Goal: Complete application form

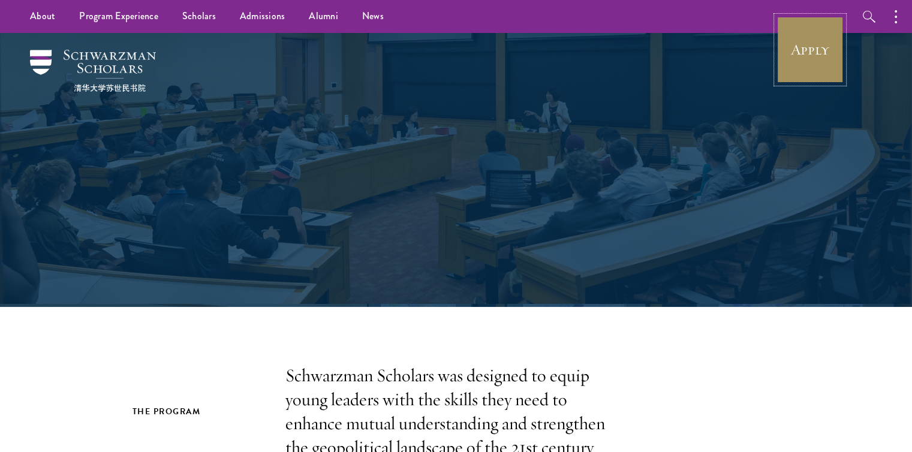
click at [802, 41] on link "Apply" at bounding box center [810, 49] width 67 height 67
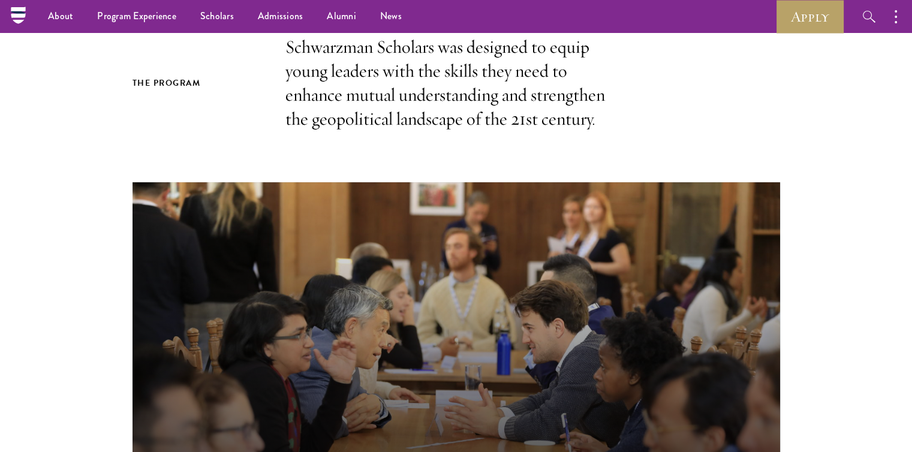
scroll to position [325, 0]
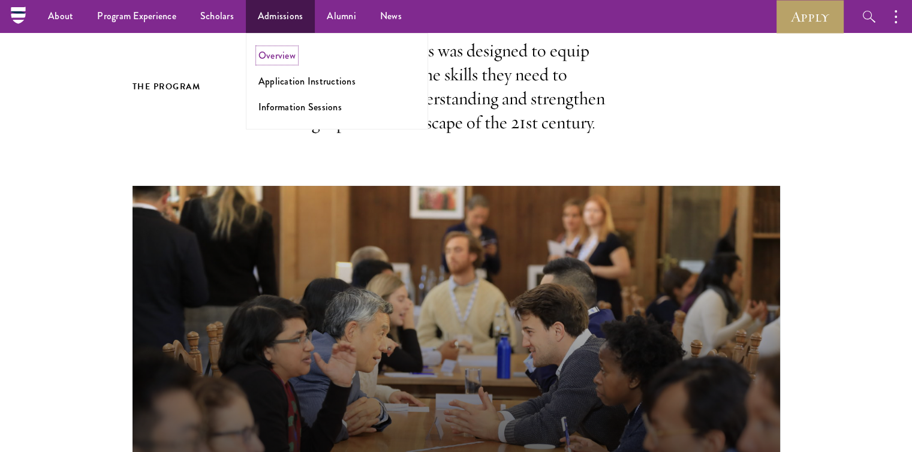
click at [279, 55] on link "Overview" at bounding box center [276, 56] width 37 height 14
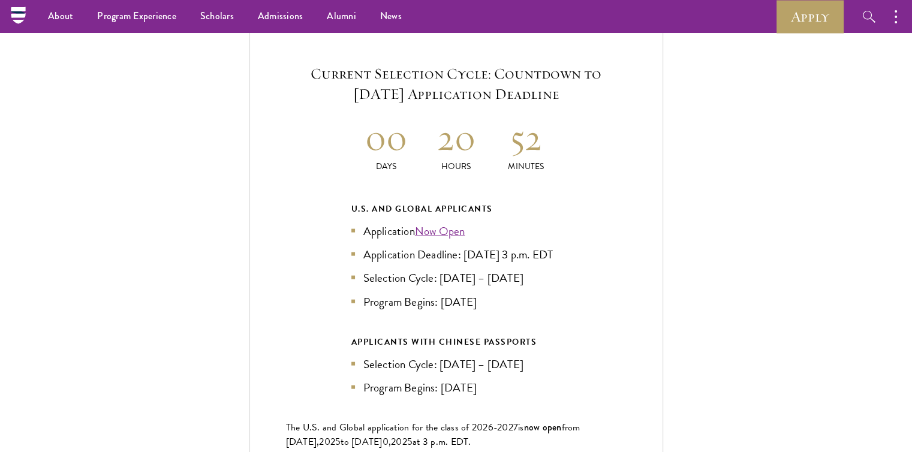
scroll to position [2571, 0]
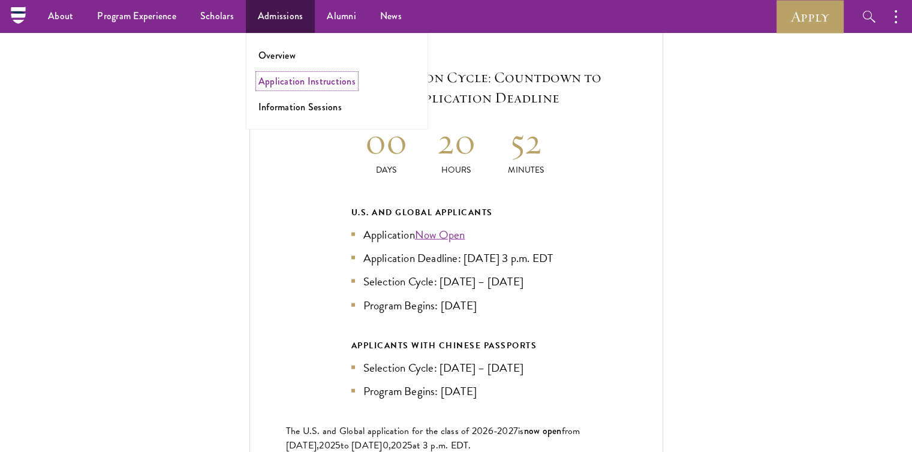
click at [284, 75] on link "Application Instructions" at bounding box center [306, 81] width 97 height 14
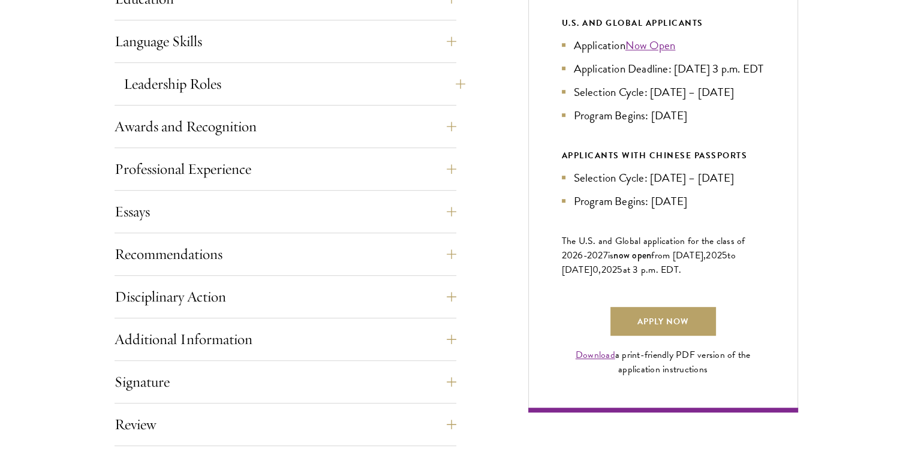
scroll to position [669, 0]
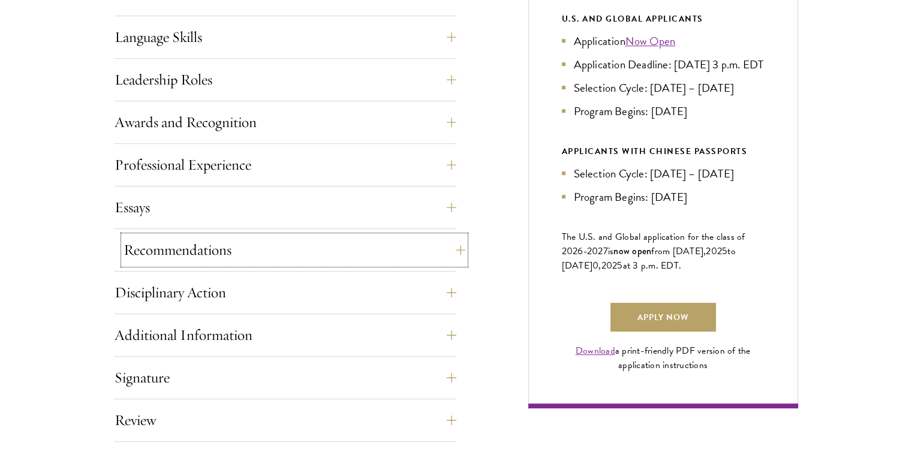
click at [277, 246] on button "Recommendations" at bounding box center [295, 250] width 342 height 29
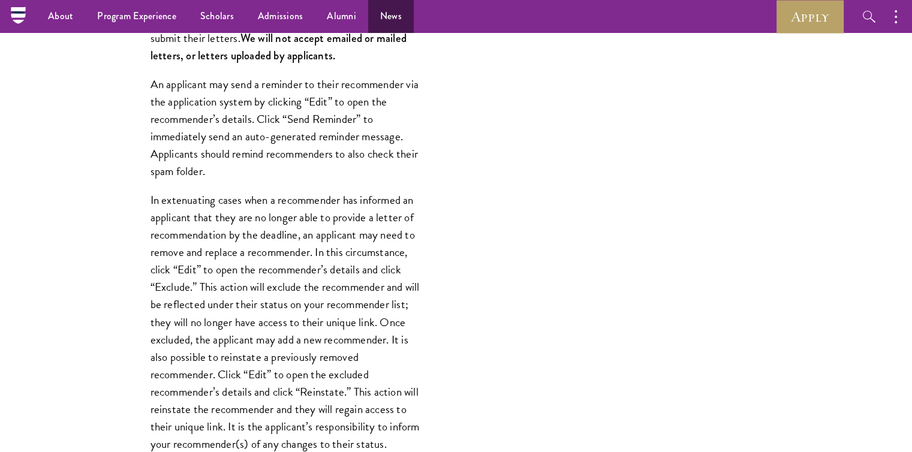
scroll to position [1170, 0]
